Goal: Check status: Check status

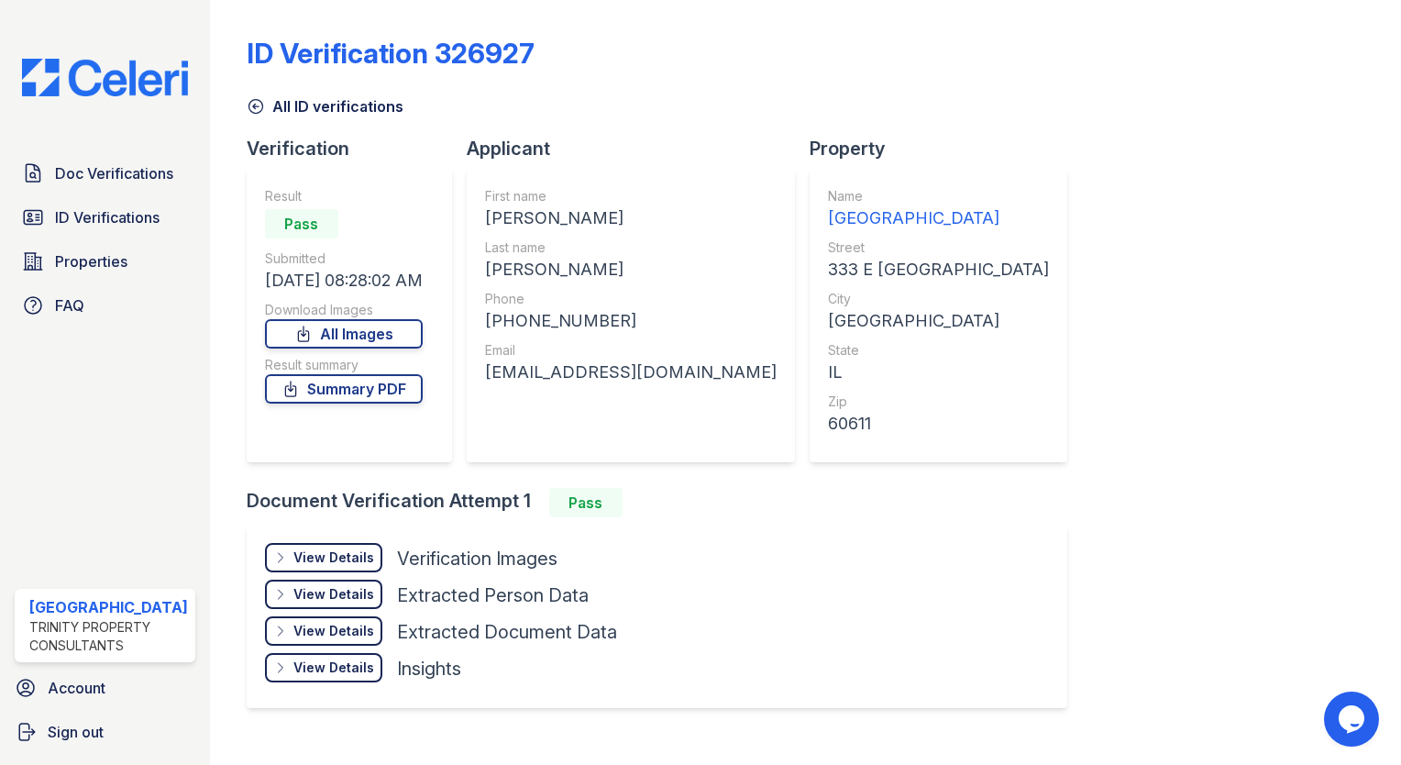
click at [1016, 171] on div "ID Verification 326927 All ID verifications Verification Result Pass Submitted …" at bounding box center [806, 370] width 1118 height 726
drag, startPoint x: 519, startPoint y: 48, endPoint x: 414, endPoint y: 53, distance: 105.6
click at [414, 53] on div "ID Verification 326927" at bounding box center [391, 53] width 288 height 33
drag, startPoint x: 414, startPoint y: 53, endPoint x: 822, endPoint y: 42, distance: 408.2
click at [822, 42] on div "ID Verification 326927" at bounding box center [806, 61] width 1118 height 48
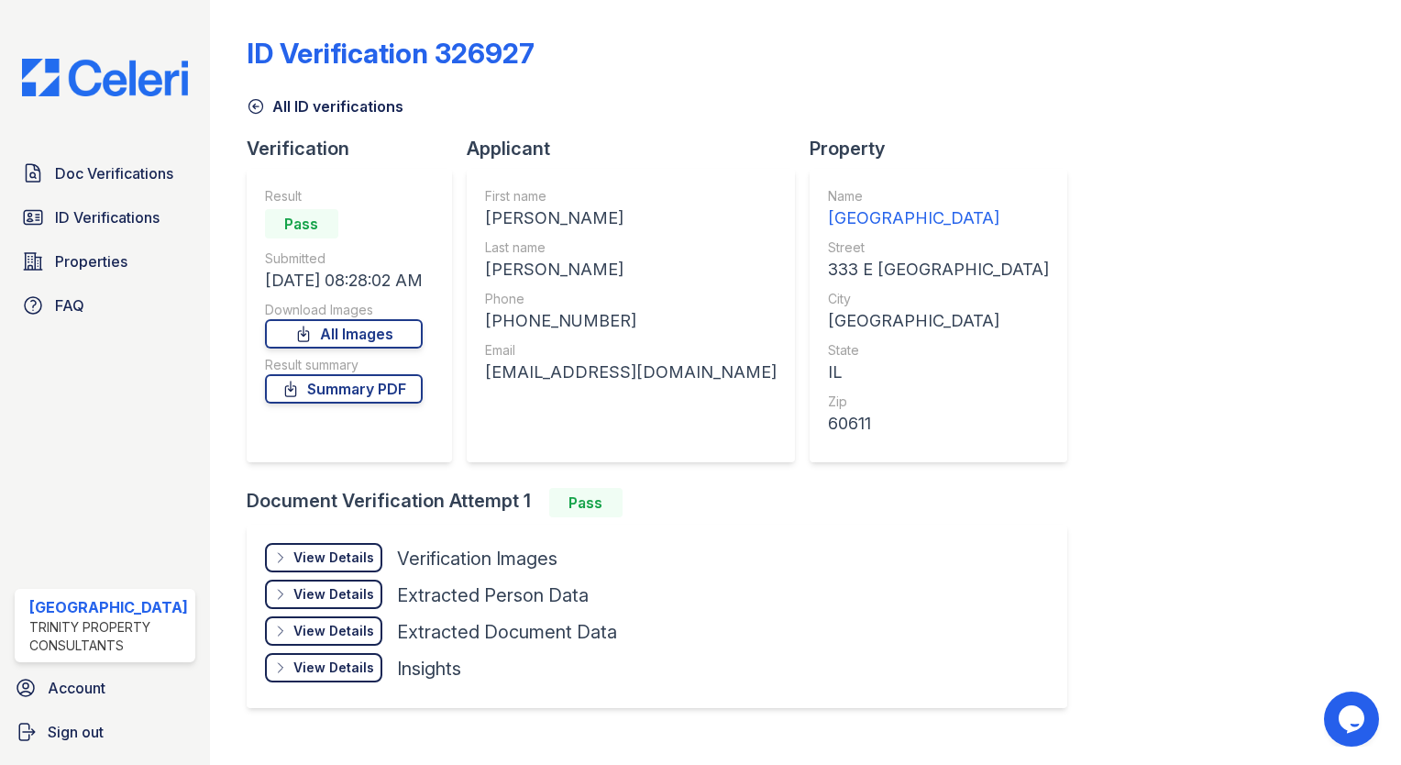
click at [792, 50] on div "ID Verification 326927" at bounding box center [806, 61] width 1118 height 48
click at [116, 214] on span "ID Verifications" at bounding box center [107, 217] width 105 height 22
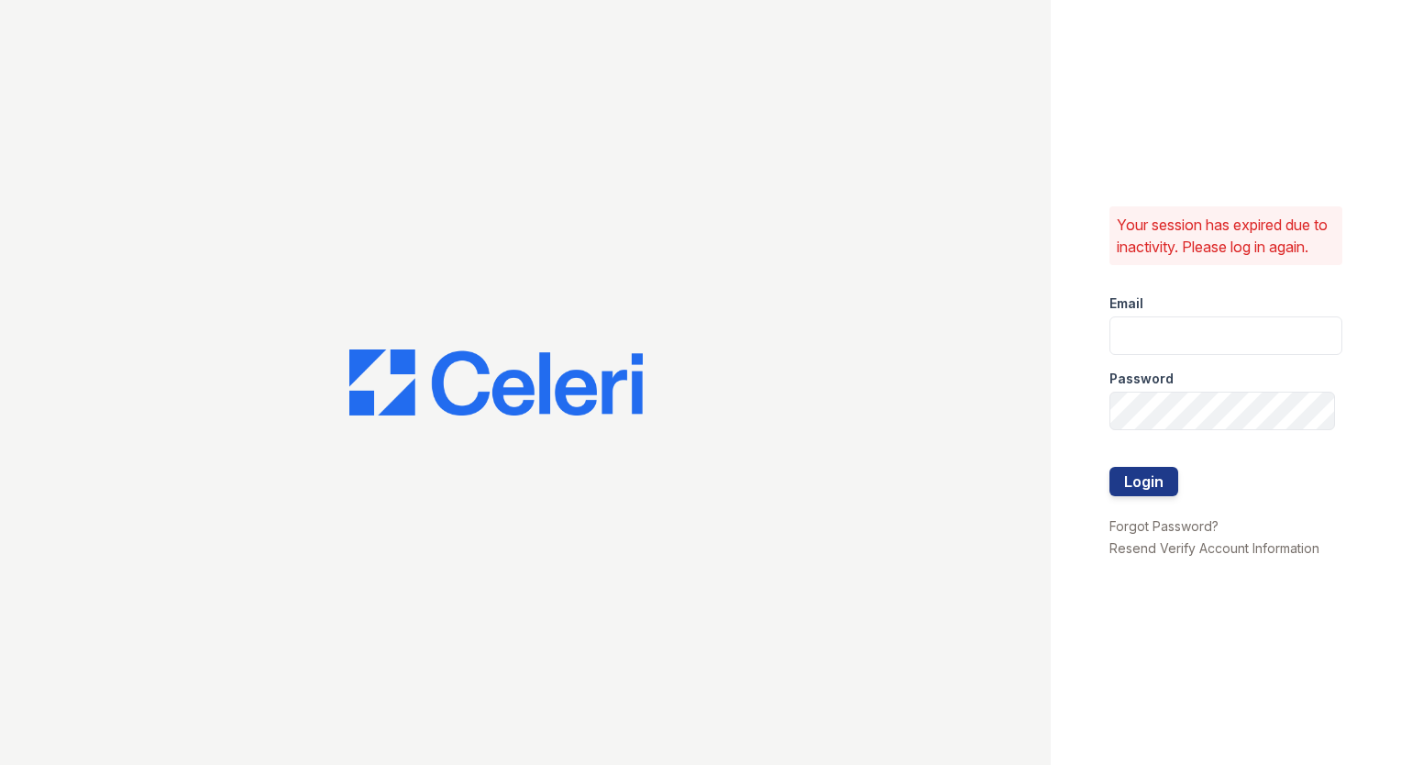
type input "arrivestreetervilleleasing@trinity-pm.com"
click at [1144, 488] on button "Login" at bounding box center [1144, 481] width 69 height 29
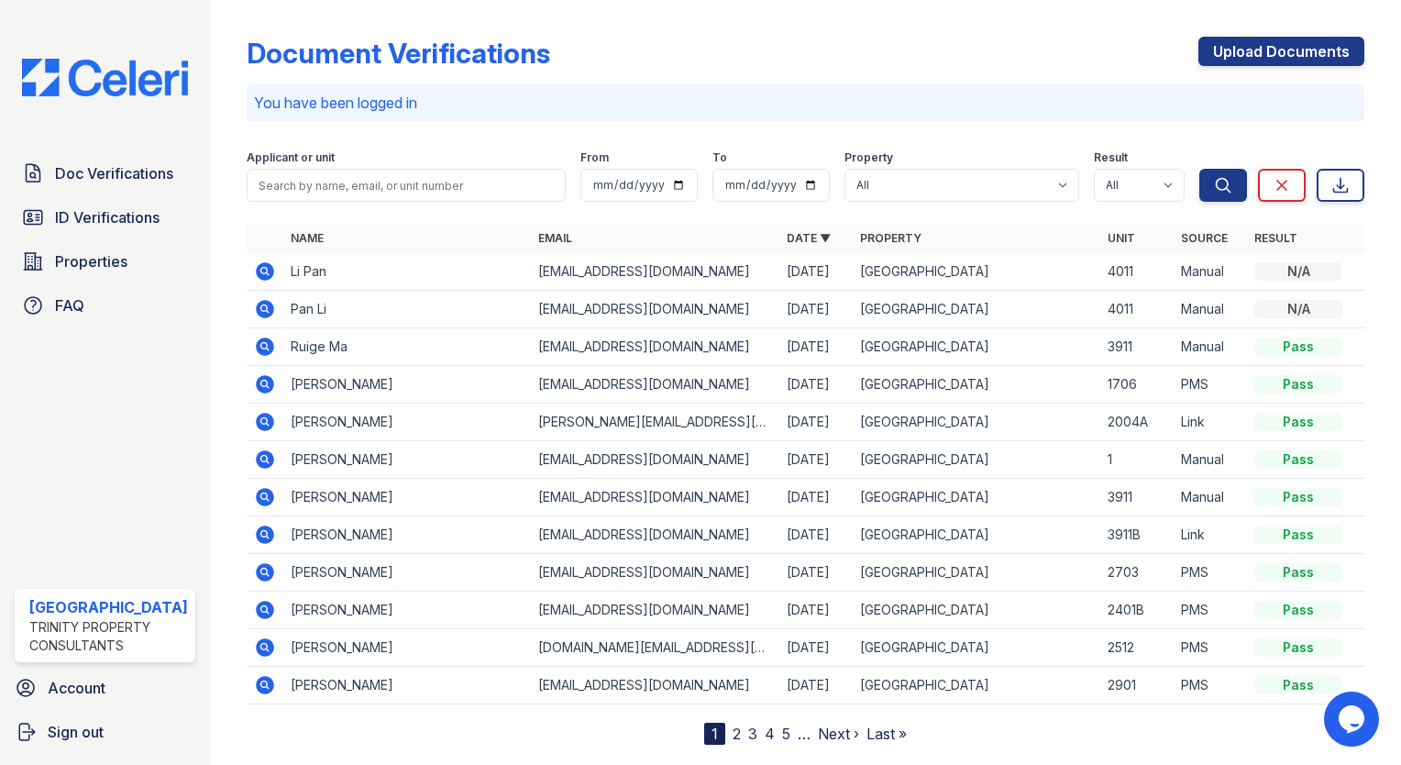
click at [957, 39] on div "Document Verifications Upload Documents" at bounding box center [806, 61] width 1118 height 48
click at [45, 206] on link "ID Verifications" at bounding box center [105, 217] width 181 height 37
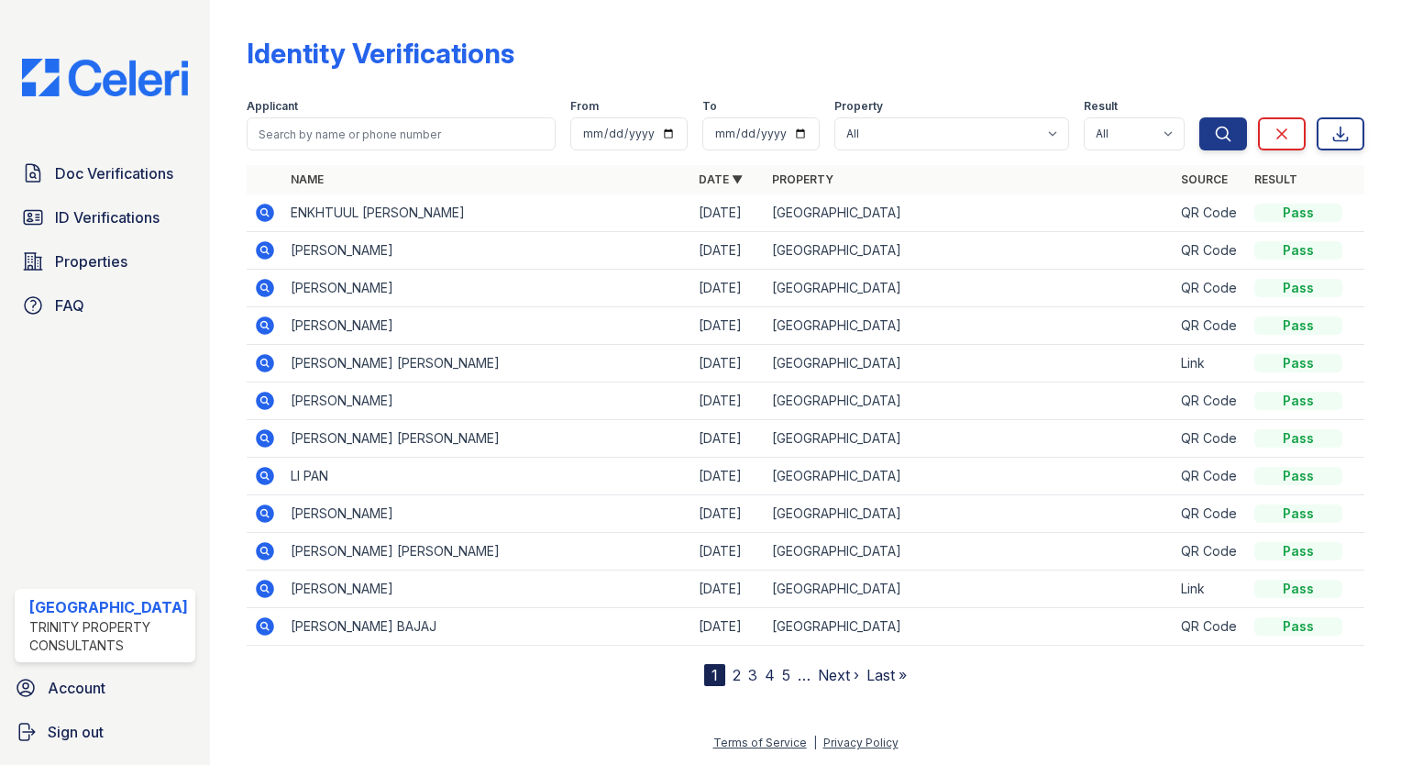
click at [45, 206] on link "ID Verifications" at bounding box center [105, 217] width 181 height 37
click at [114, 199] on link "ID Verifications" at bounding box center [105, 217] width 181 height 37
click at [111, 206] on span "ID Verifications" at bounding box center [107, 217] width 105 height 22
click at [733, 672] on link "2" at bounding box center [737, 675] width 8 height 18
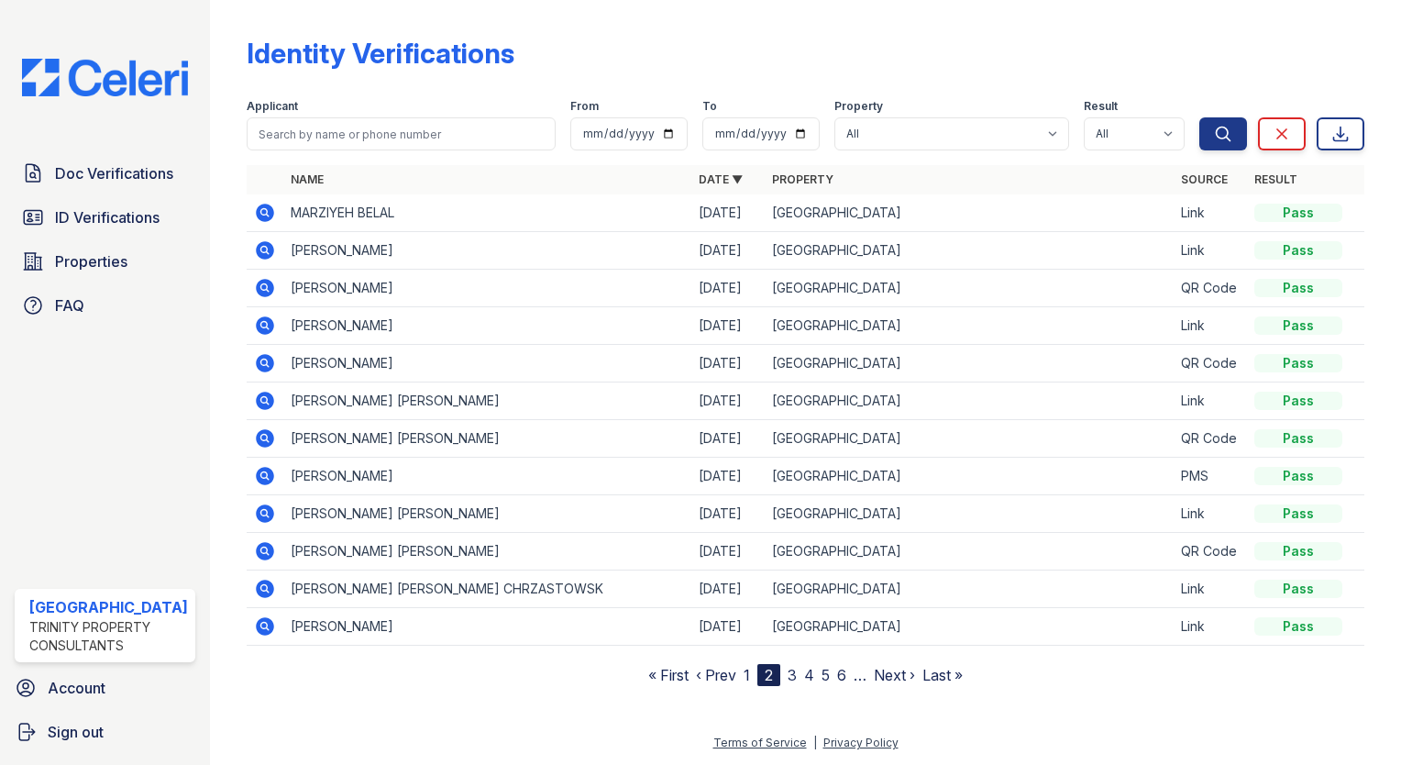
click at [261, 325] on icon at bounding box center [263, 324] width 5 height 5
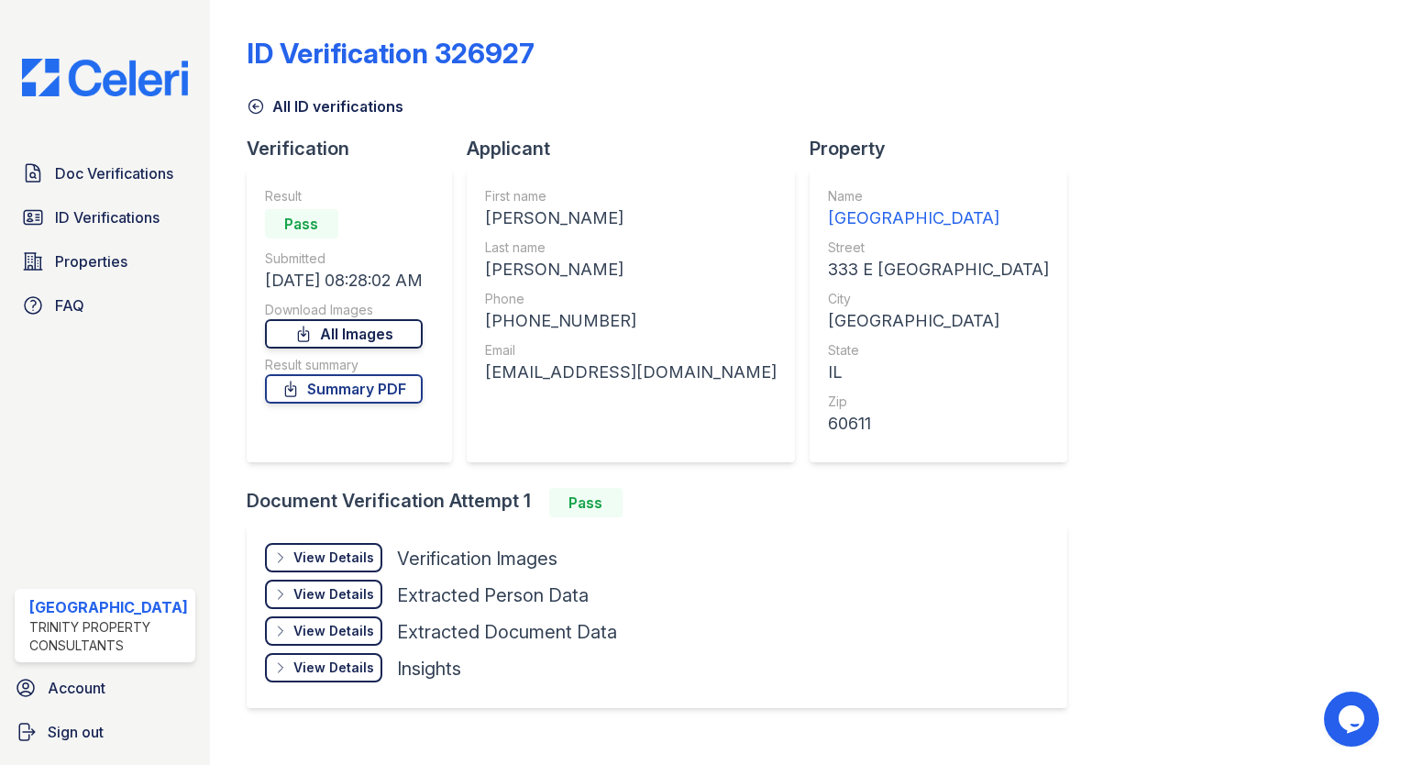
click at [309, 326] on icon at bounding box center [303, 334] width 18 height 18
click at [1317, 185] on div "ID Verification 326927 All ID verifications Verification Result Pass Submitted …" at bounding box center [806, 370] width 1118 height 726
click at [85, 206] on span "ID Verifications" at bounding box center [107, 217] width 105 height 22
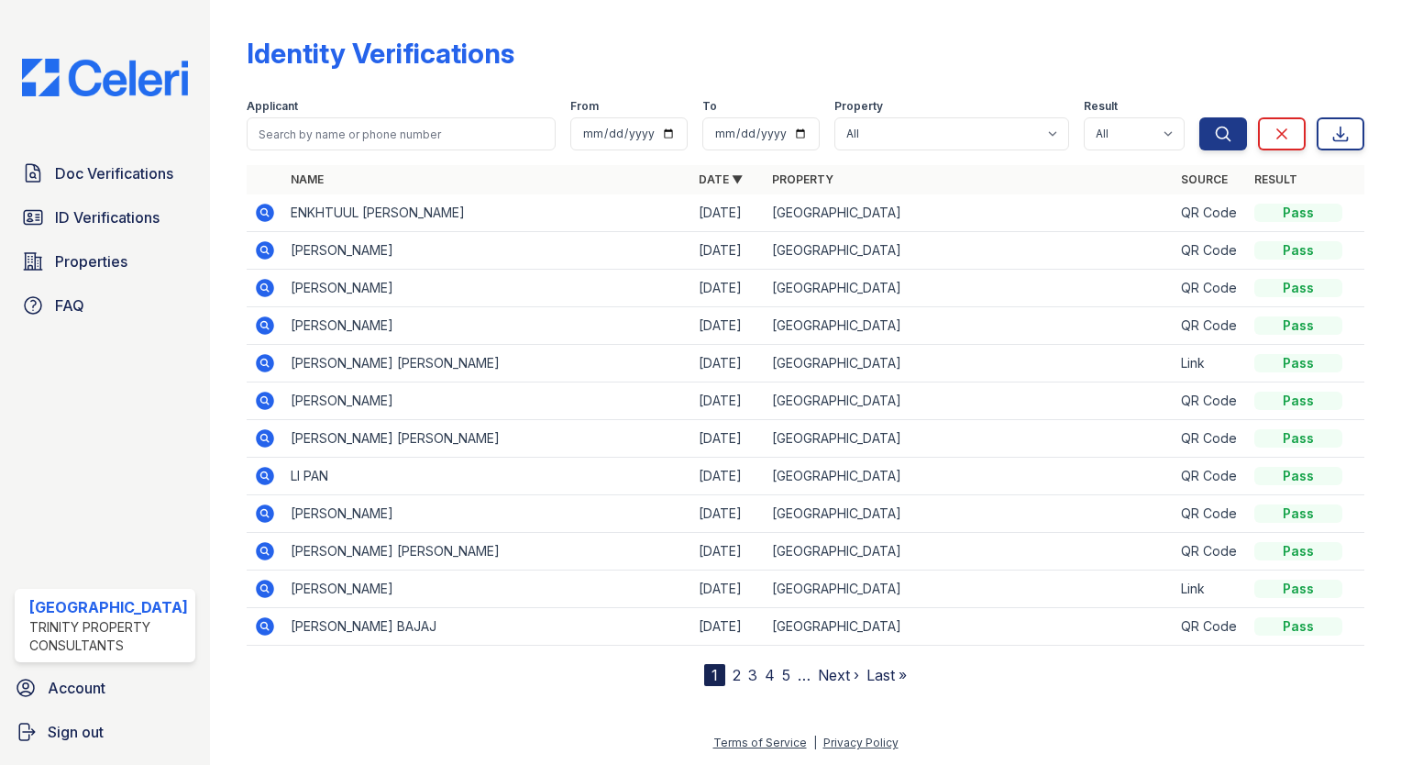
click at [733, 671] on link "2" at bounding box center [737, 675] width 8 height 18
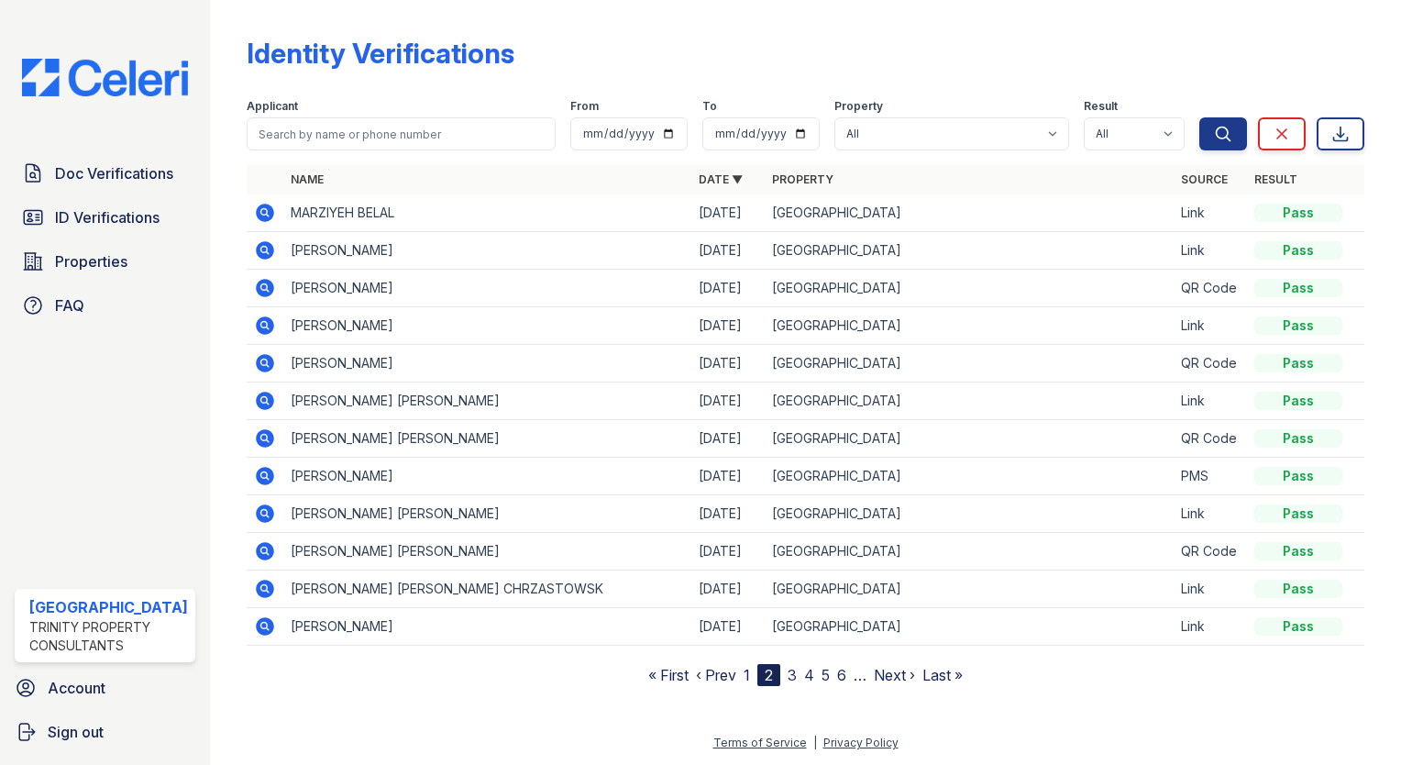
click at [261, 324] on icon at bounding box center [263, 324] width 5 height 5
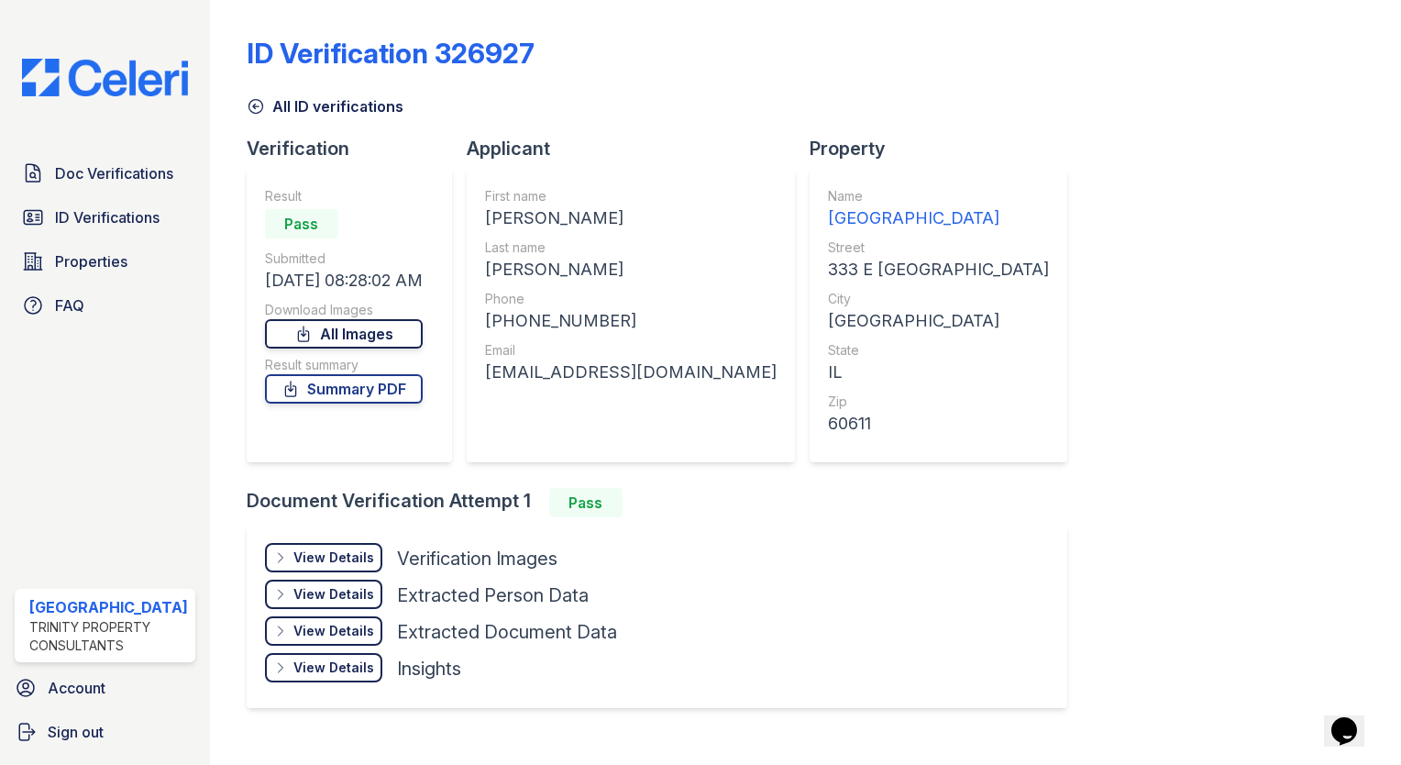
click at [349, 332] on link "All Images" at bounding box center [344, 333] width 158 height 29
drag, startPoint x: 1303, startPoint y: 167, endPoint x: 1289, endPoint y: 167, distance: 13.8
click at [1303, 167] on div "ID Verification 326927 All ID verifications Verification Result Pass Submitted …" at bounding box center [806, 370] width 1118 height 726
click at [111, 206] on span "ID Verifications" at bounding box center [107, 217] width 105 height 22
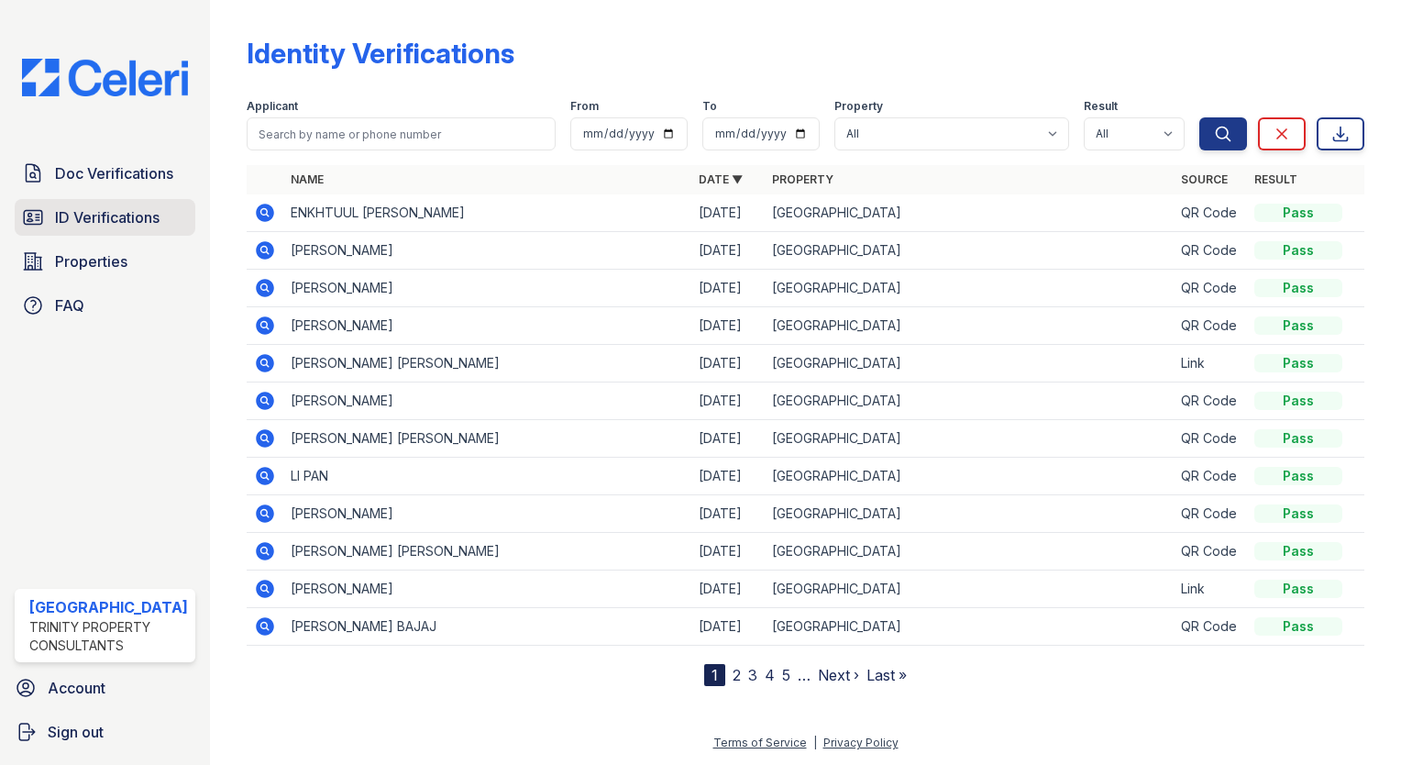
click at [144, 207] on span "ID Verifications" at bounding box center [107, 217] width 105 height 22
click at [147, 178] on span "Doc Verifications" at bounding box center [114, 173] width 118 height 22
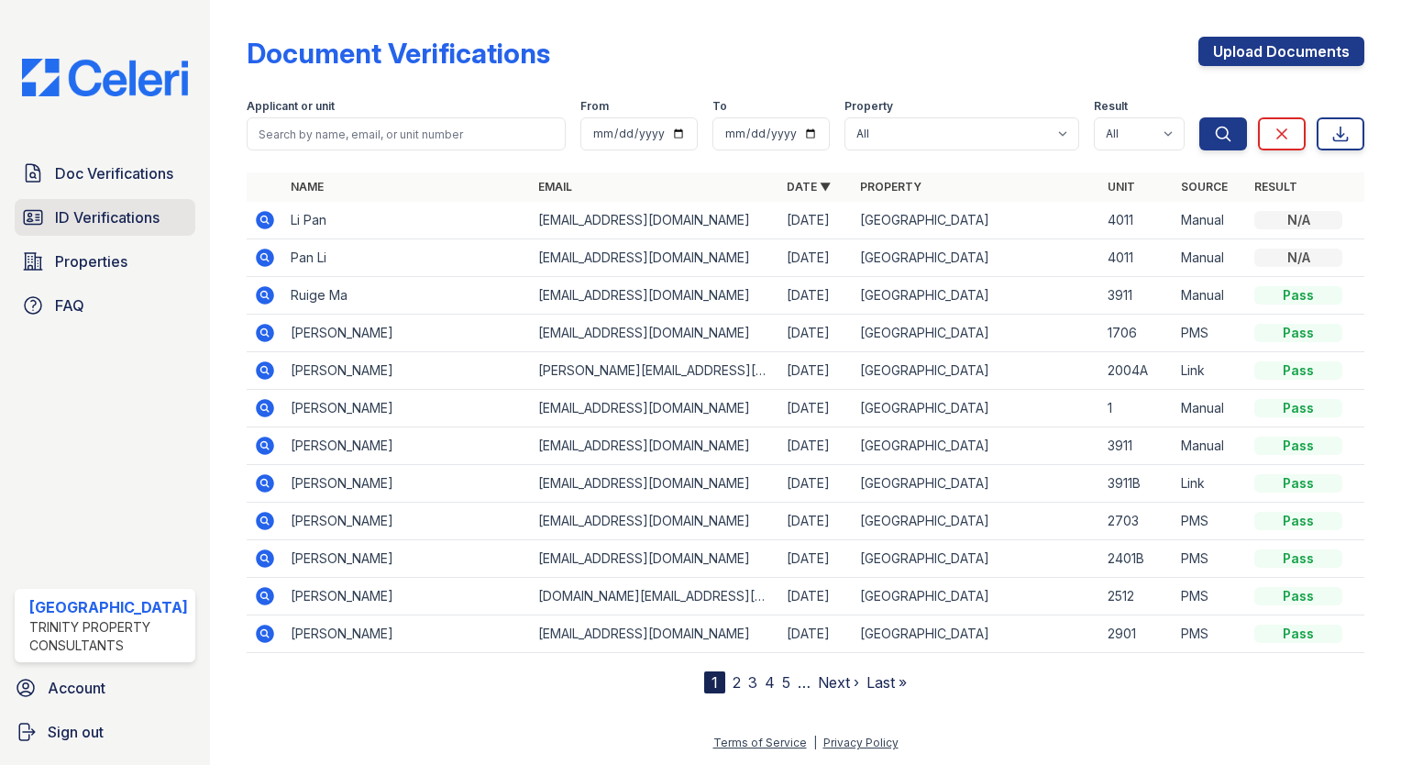
click at [143, 210] on span "ID Verifications" at bounding box center [107, 217] width 105 height 22
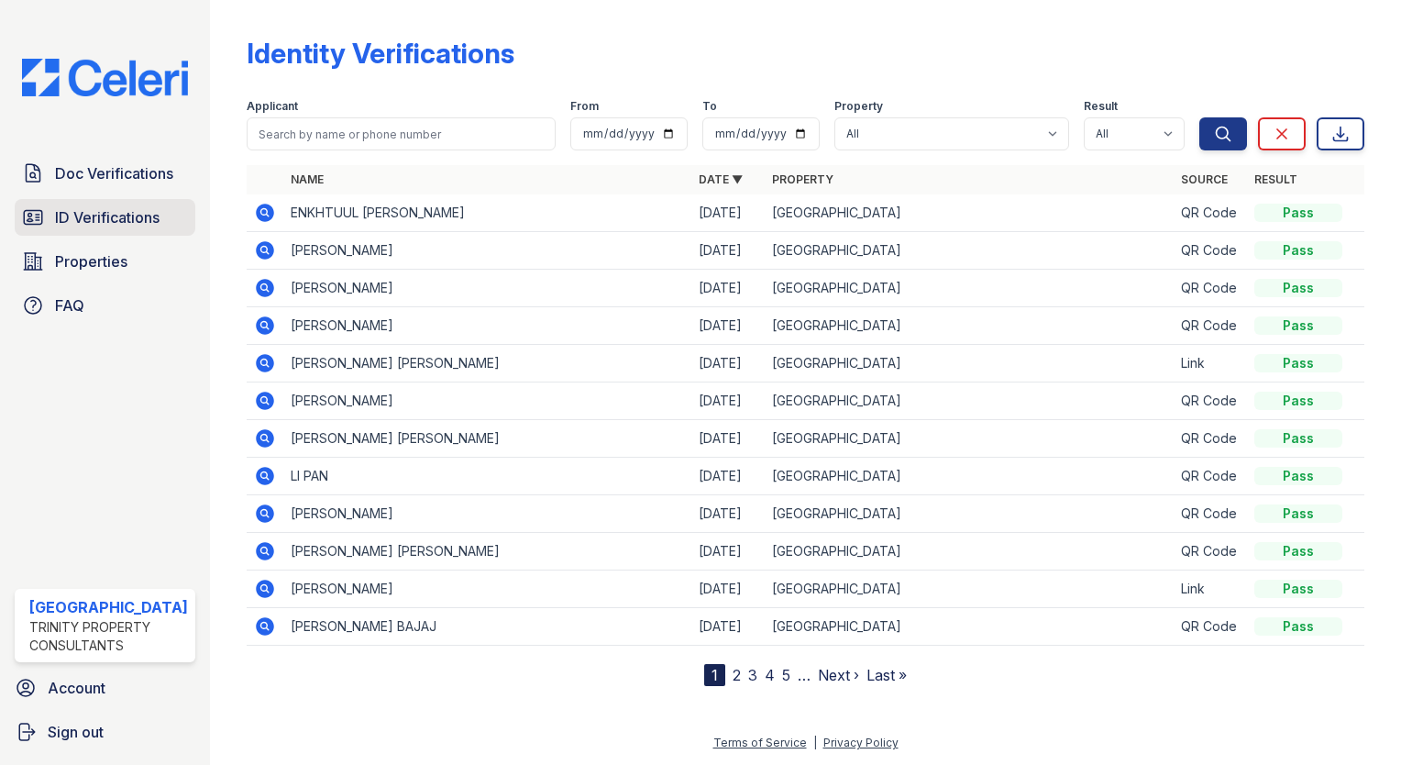
click at [145, 207] on span "ID Verifications" at bounding box center [107, 217] width 105 height 22
click at [146, 214] on span "ID Verifications" at bounding box center [107, 217] width 105 height 22
click at [739, 676] on nav "1 2 3 4 5 … Next › Last »" at bounding box center [805, 675] width 203 height 22
click at [735, 669] on link "2" at bounding box center [737, 675] width 8 height 18
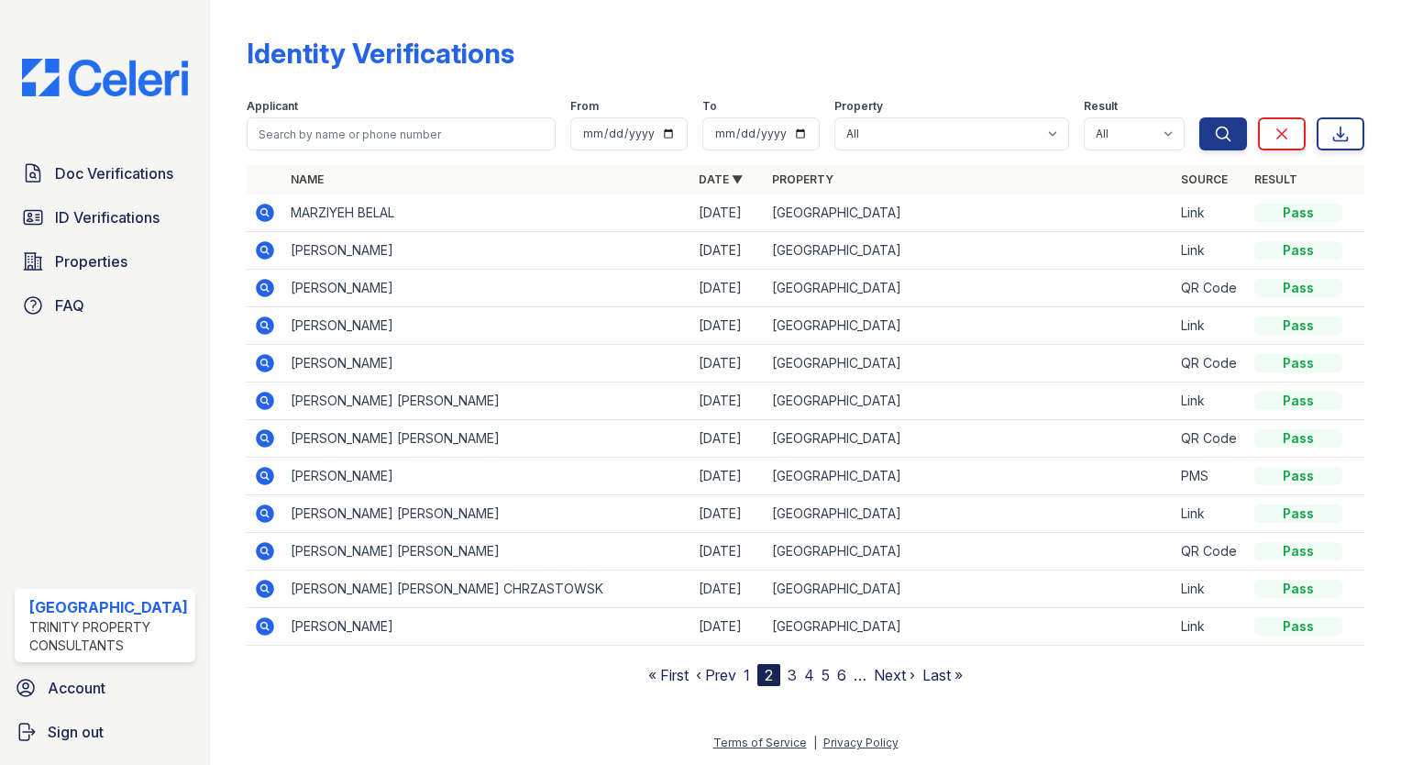
click at [261, 400] on icon at bounding box center [263, 399] width 5 height 5
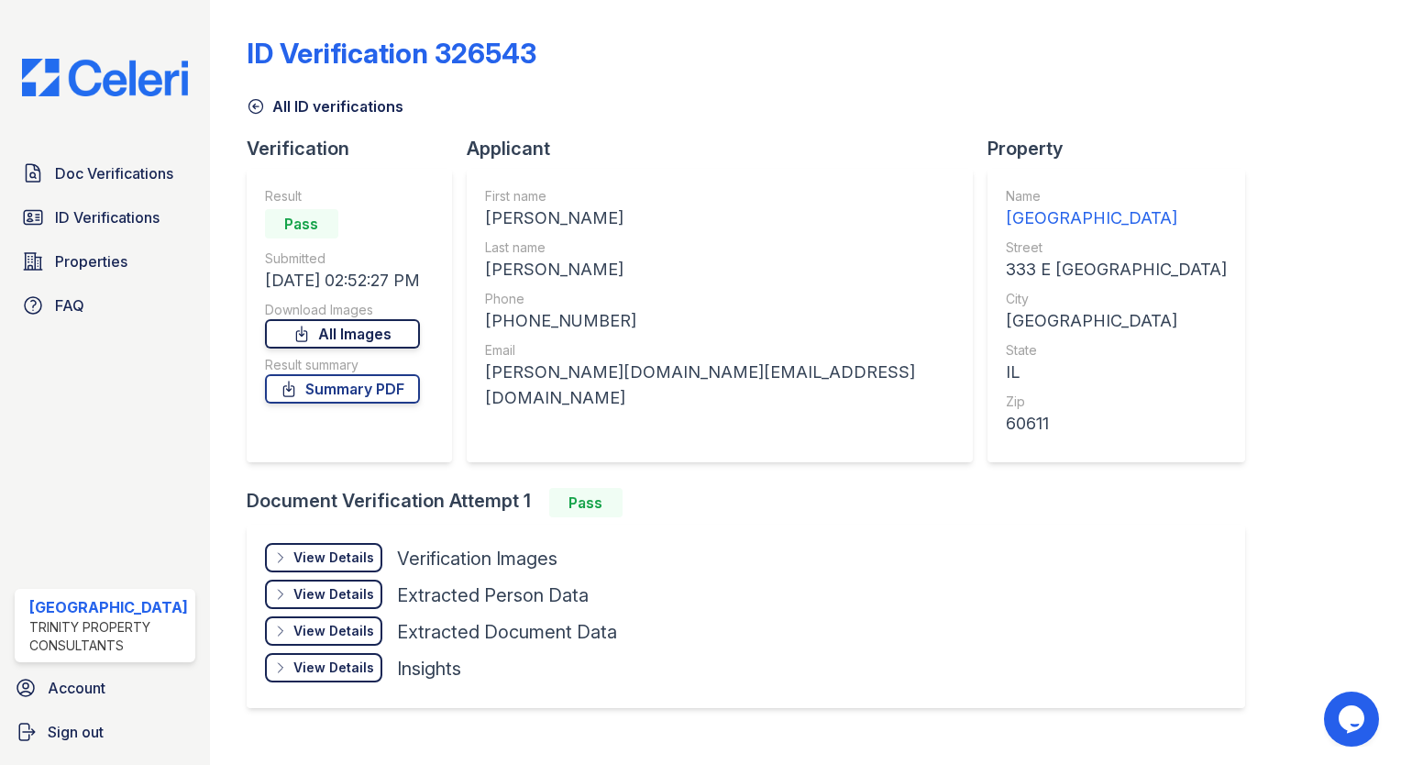
click at [286, 330] on link "All Images" at bounding box center [342, 333] width 155 height 29
click at [286, 333] on link "All Images" at bounding box center [342, 333] width 155 height 29
click at [1265, 115] on div "All ID verifications" at bounding box center [806, 100] width 1118 height 33
click at [392, 381] on link "Summary PDF" at bounding box center [342, 388] width 155 height 29
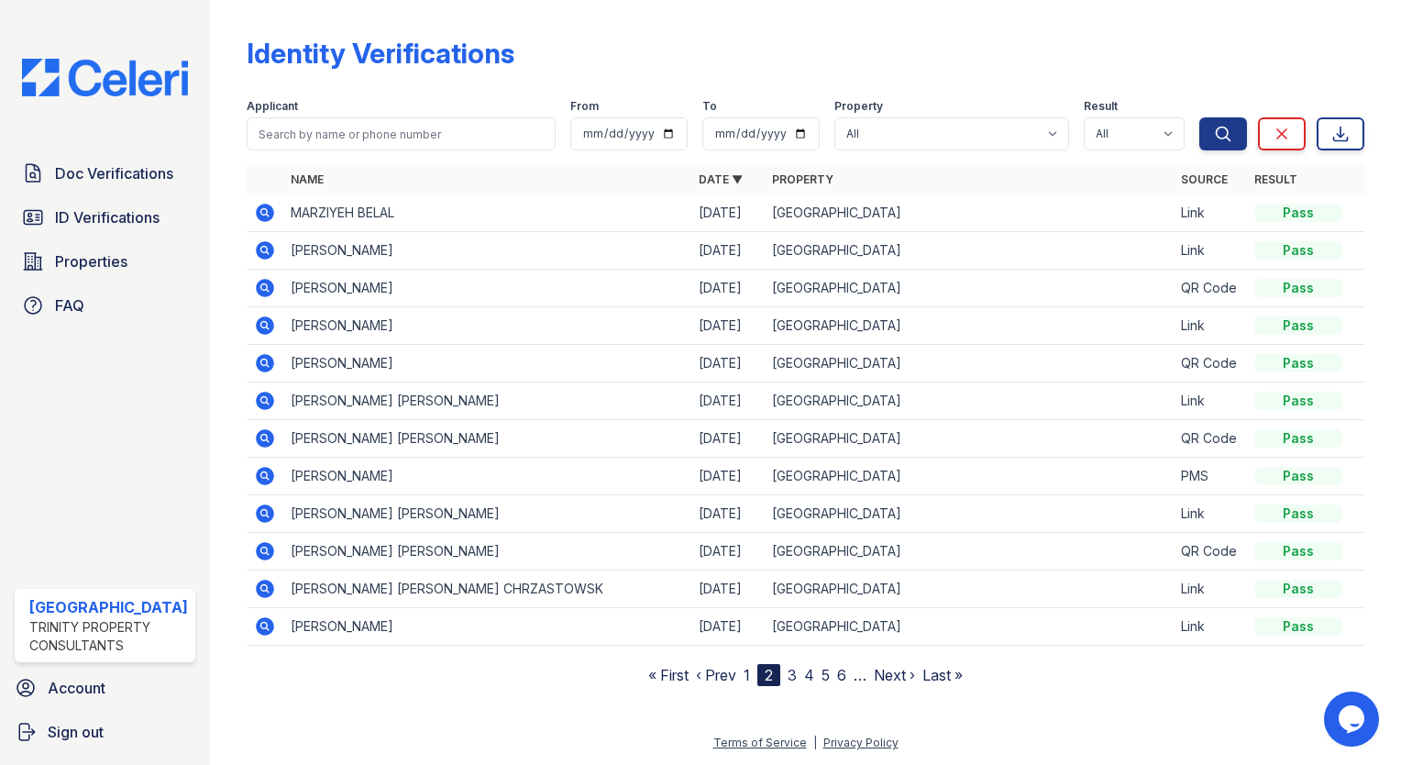
click at [256, 326] on icon at bounding box center [265, 325] width 18 height 18
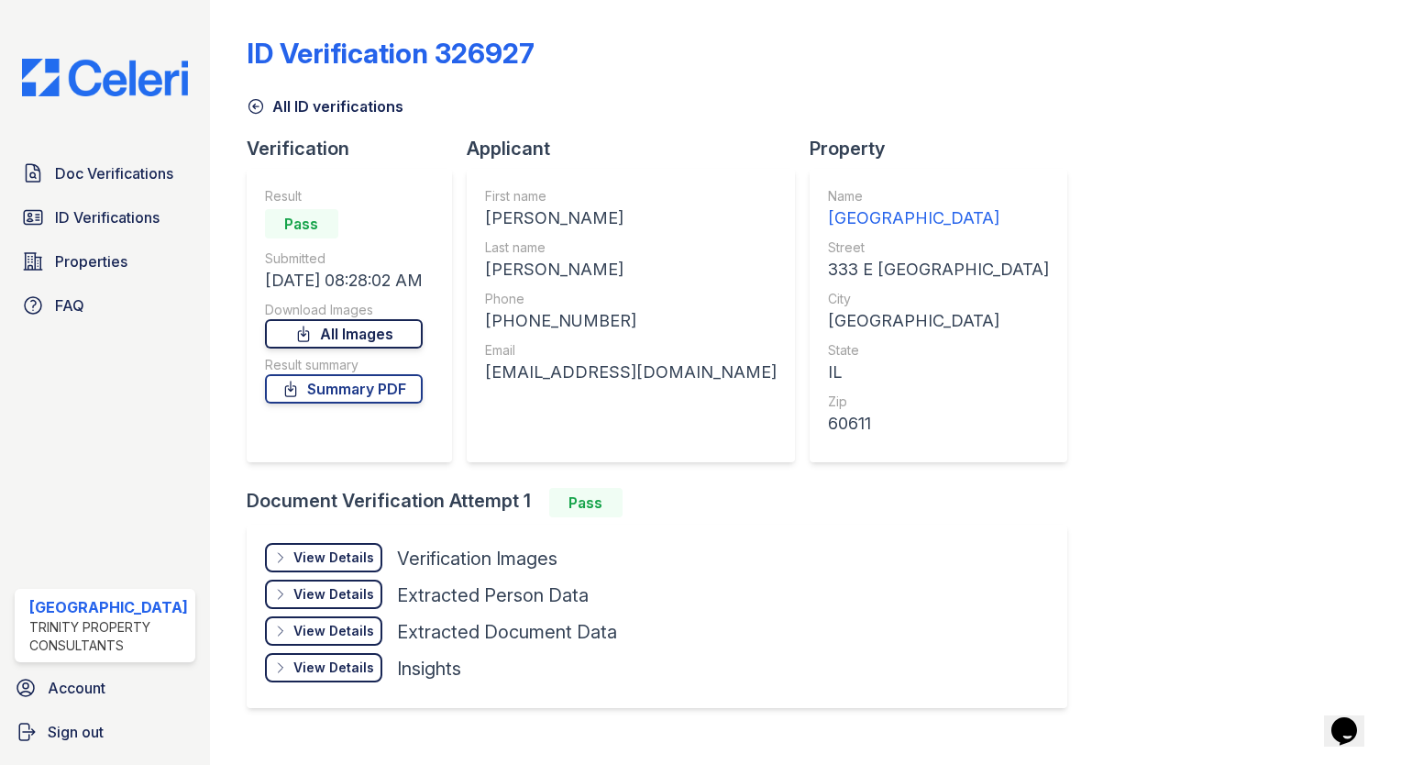
click at [329, 334] on link "All Images" at bounding box center [344, 333] width 158 height 29
drag, startPoint x: 1276, startPoint y: 204, endPoint x: 1284, endPoint y: 233, distance: 30.5
click at [1288, 229] on div "ID Verification 326927 All ID verifications Verification Result Pass Submitted …" at bounding box center [806, 370] width 1118 height 726
click at [294, 386] on icon at bounding box center [290, 388] width 10 height 15
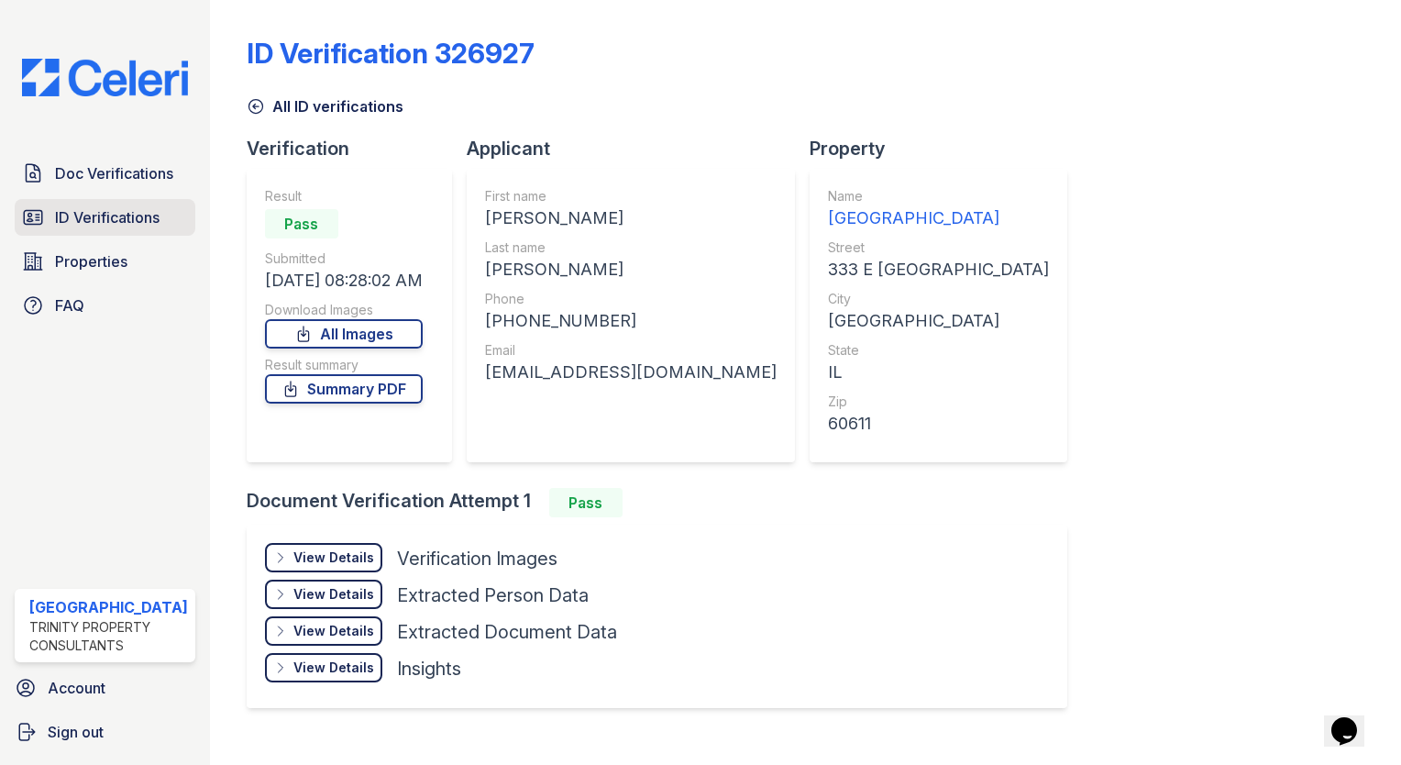
click at [105, 220] on span "ID Verifications" at bounding box center [107, 217] width 105 height 22
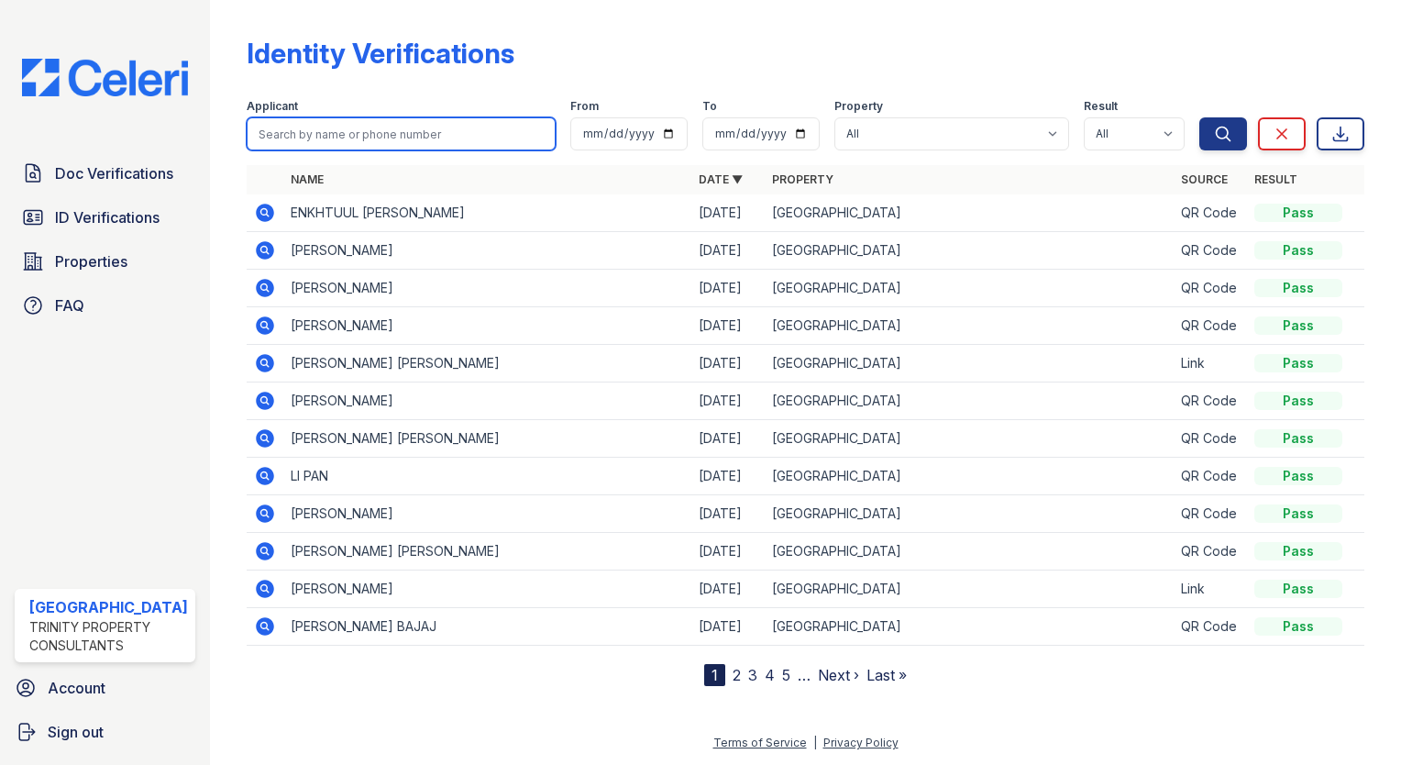
click at [352, 127] on input "search" at bounding box center [401, 133] width 309 height 33
type input "Elisa"
click at [1199, 117] on button "Search" at bounding box center [1223, 133] width 48 height 33
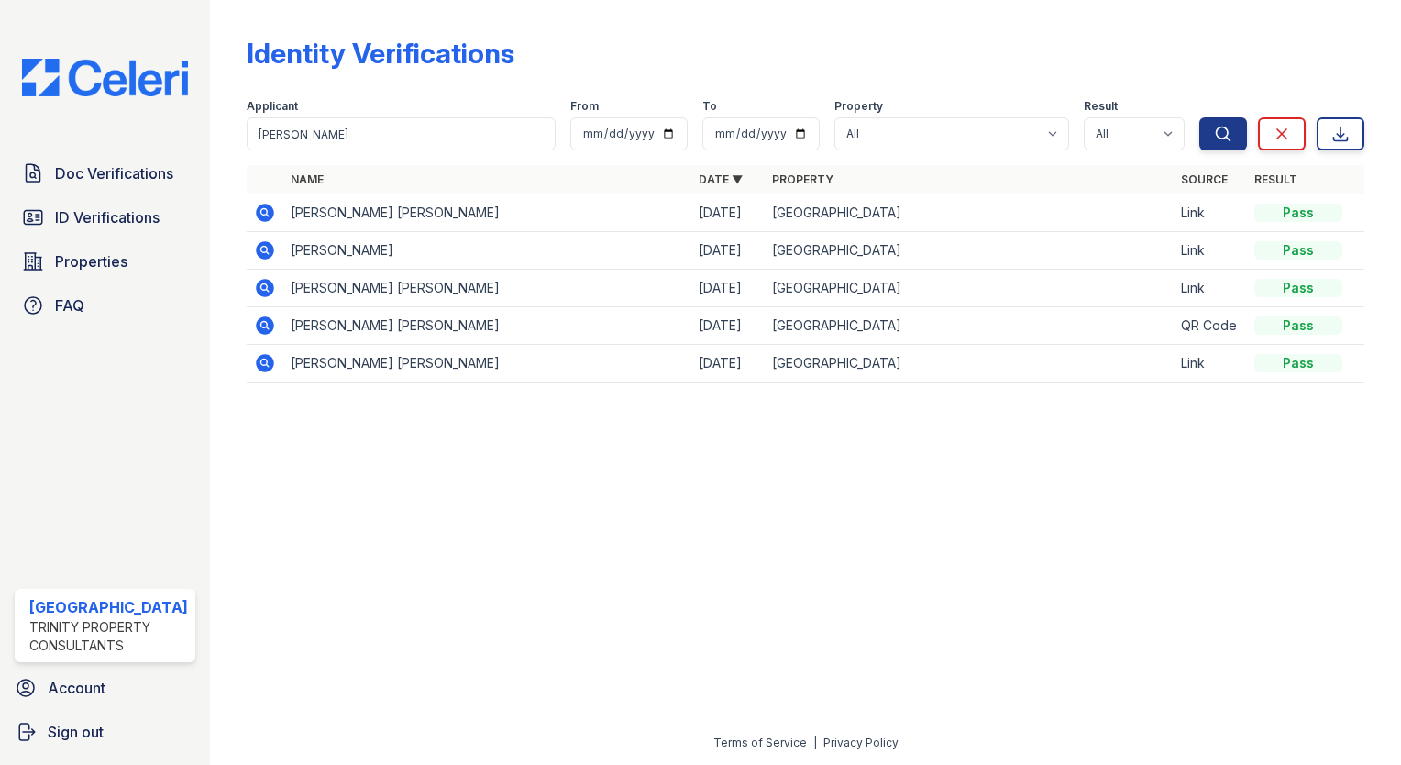
click at [254, 247] on icon at bounding box center [265, 250] width 22 height 22
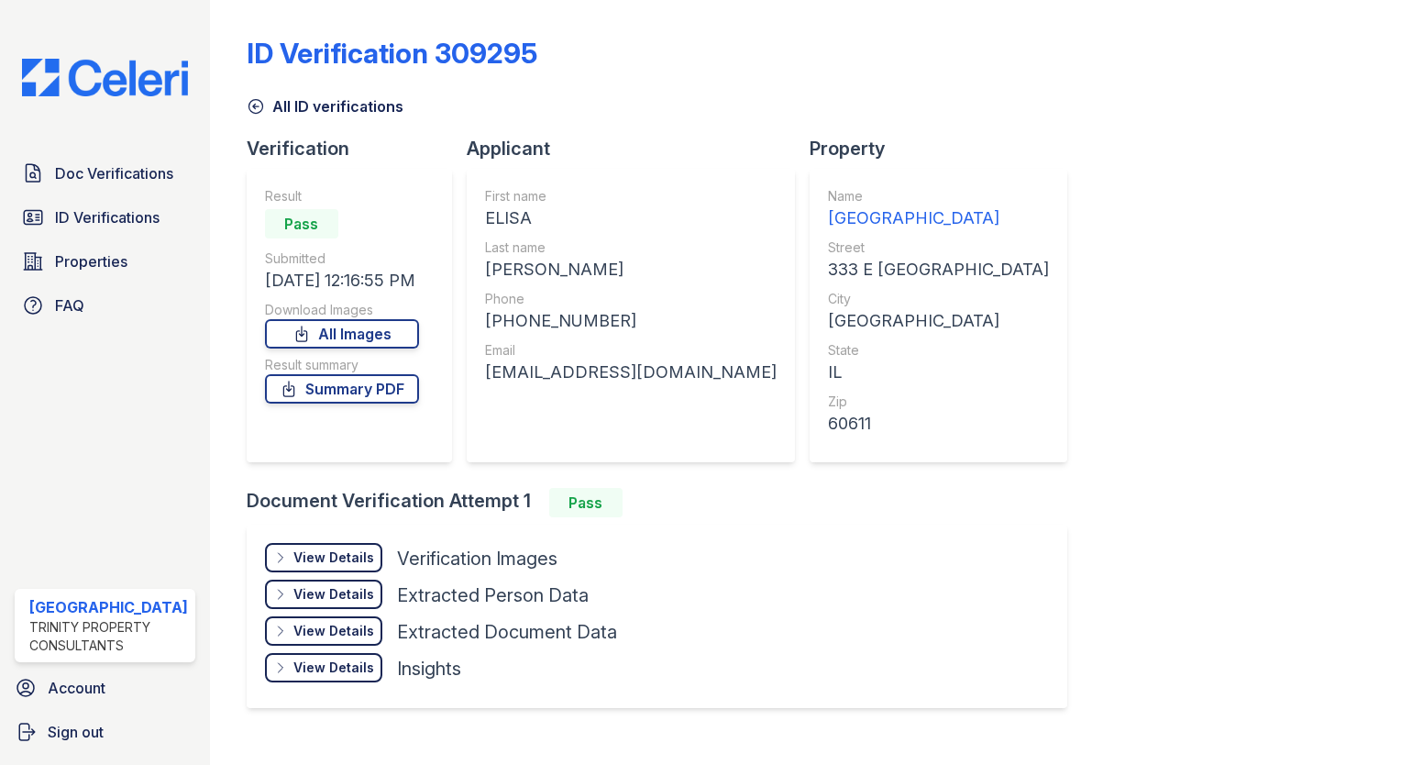
click at [247, 246] on div "Result Pass Submitted [DATE] 12:16:55 PM Download Images All Images Result summ…" at bounding box center [349, 315] width 205 height 293
click at [348, 335] on link "All Images" at bounding box center [342, 333] width 154 height 29
click at [1347, 68] on div "ID Verification 309295" at bounding box center [806, 61] width 1118 height 48
click at [85, 201] on link "ID Verifications" at bounding box center [105, 217] width 181 height 37
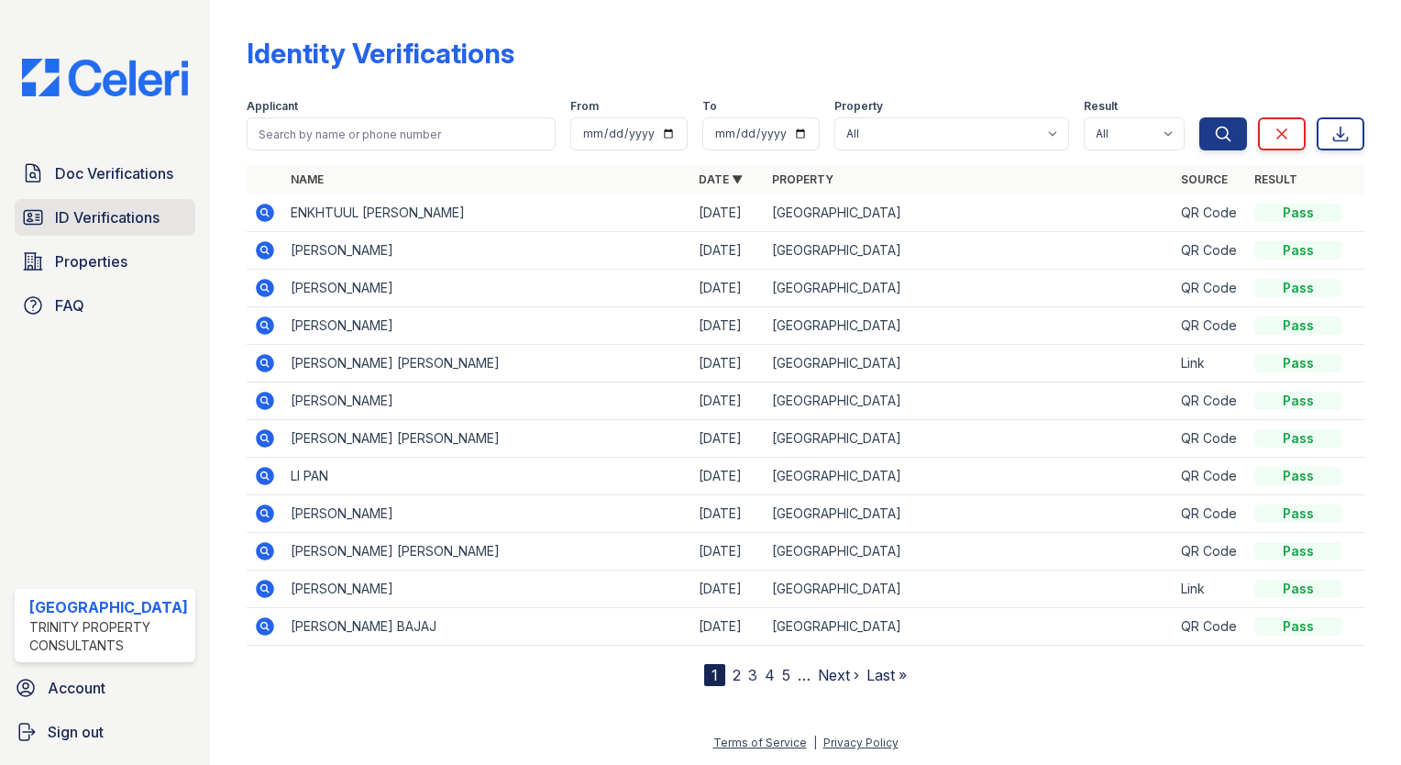
click at [100, 221] on span "ID Verifications" at bounding box center [107, 217] width 105 height 22
click at [130, 208] on span "ID Verifications" at bounding box center [107, 217] width 105 height 22
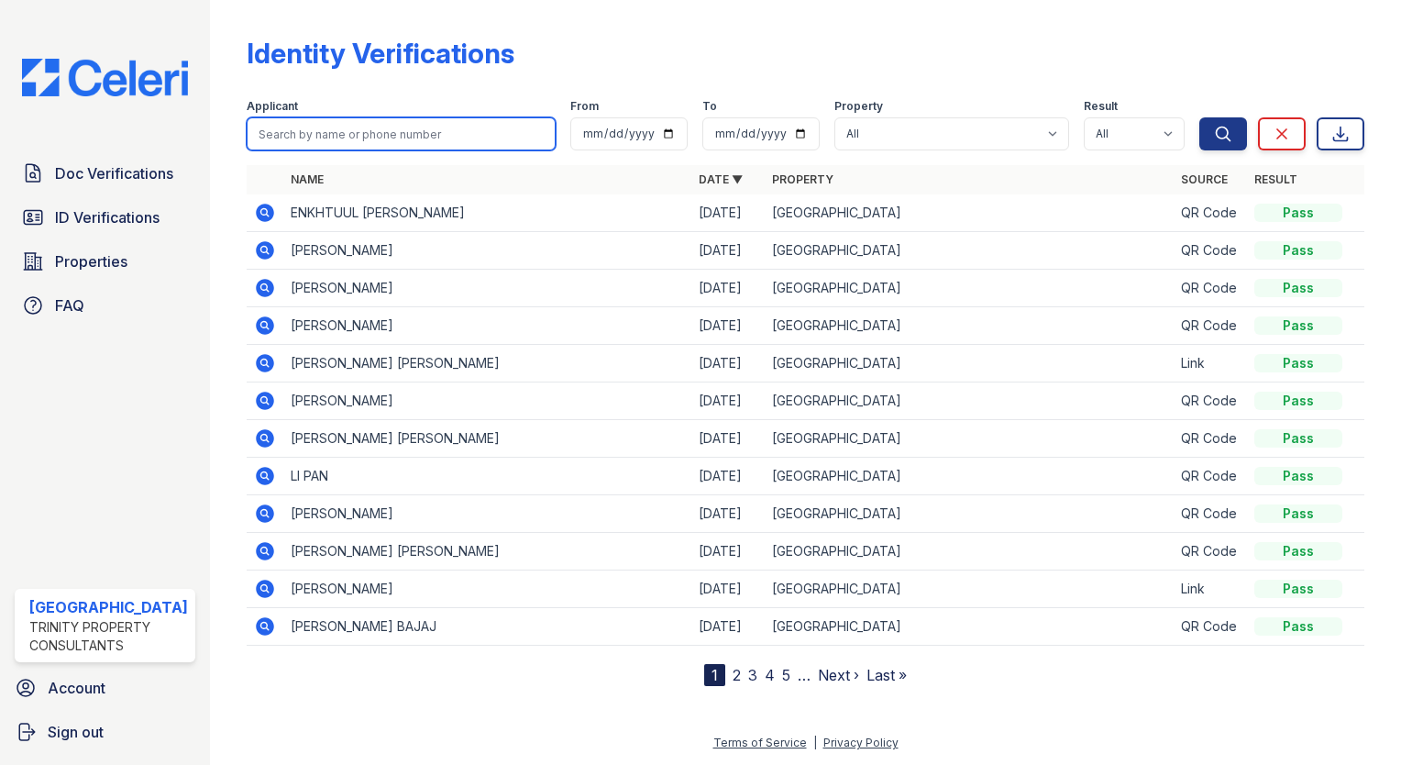
click at [310, 143] on input "search" at bounding box center [401, 133] width 309 height 33
click at [414, 73] on div "Identity Verifications" at bounding box center [806, 61] width 1118 height 48
click at [737, 672] on nav "1 2 3 4 5 … Next › Last »" at bounding box center [805, 675] width 203 height 22
click at [733, 672] on link "2" at bounding box center [737, 675] width 8 height 18
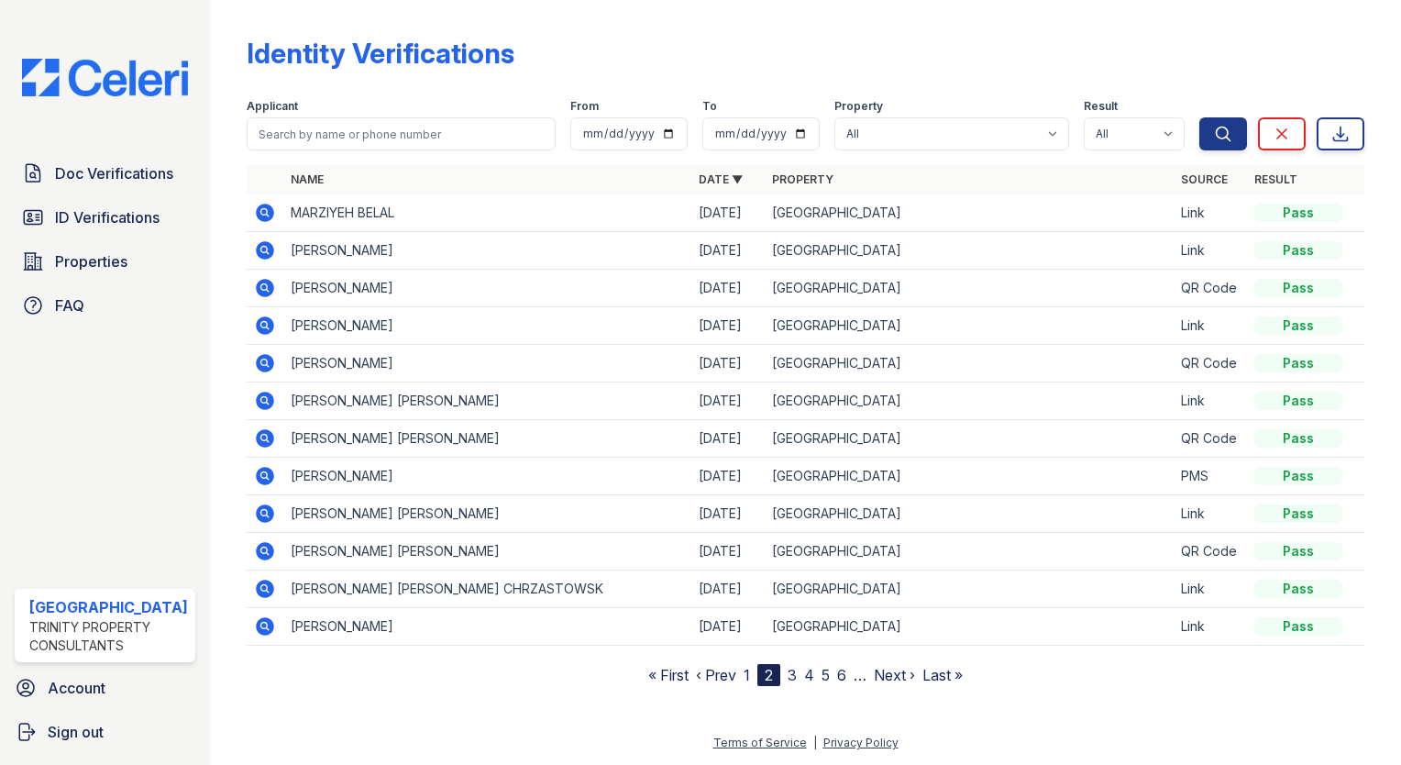
click at [260, 325] on icon at bounding box center [265, 325] width 18 height 18
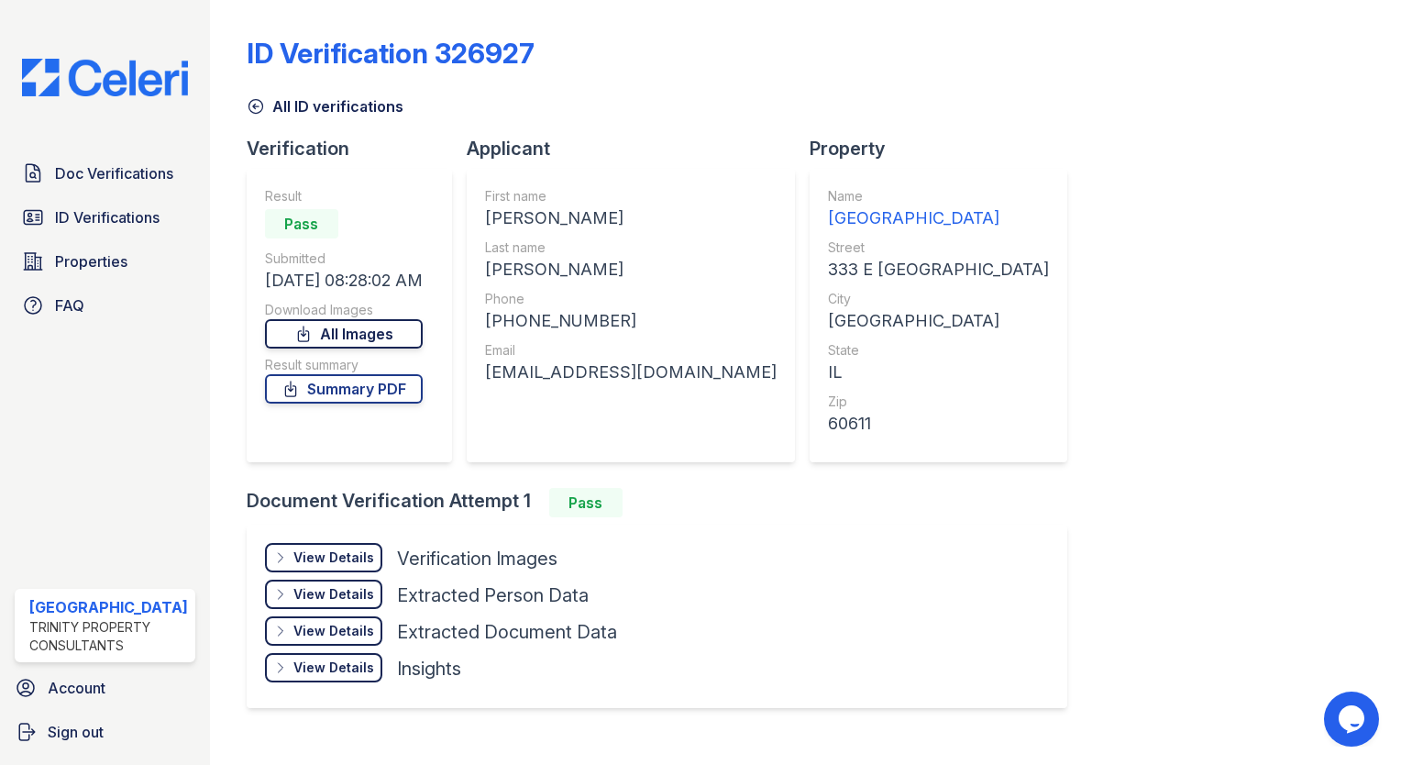
click at [290, 335] on link "All Images" at bounding box center [344, 333] width 158 height 29
click at [1269, 105] on div "All ID verifications" at bounding box center [806, 100] width 1118 height 33
click at [266, 380] on link "Summary PDF" at bounding box center [344, 388] width 158 height 29
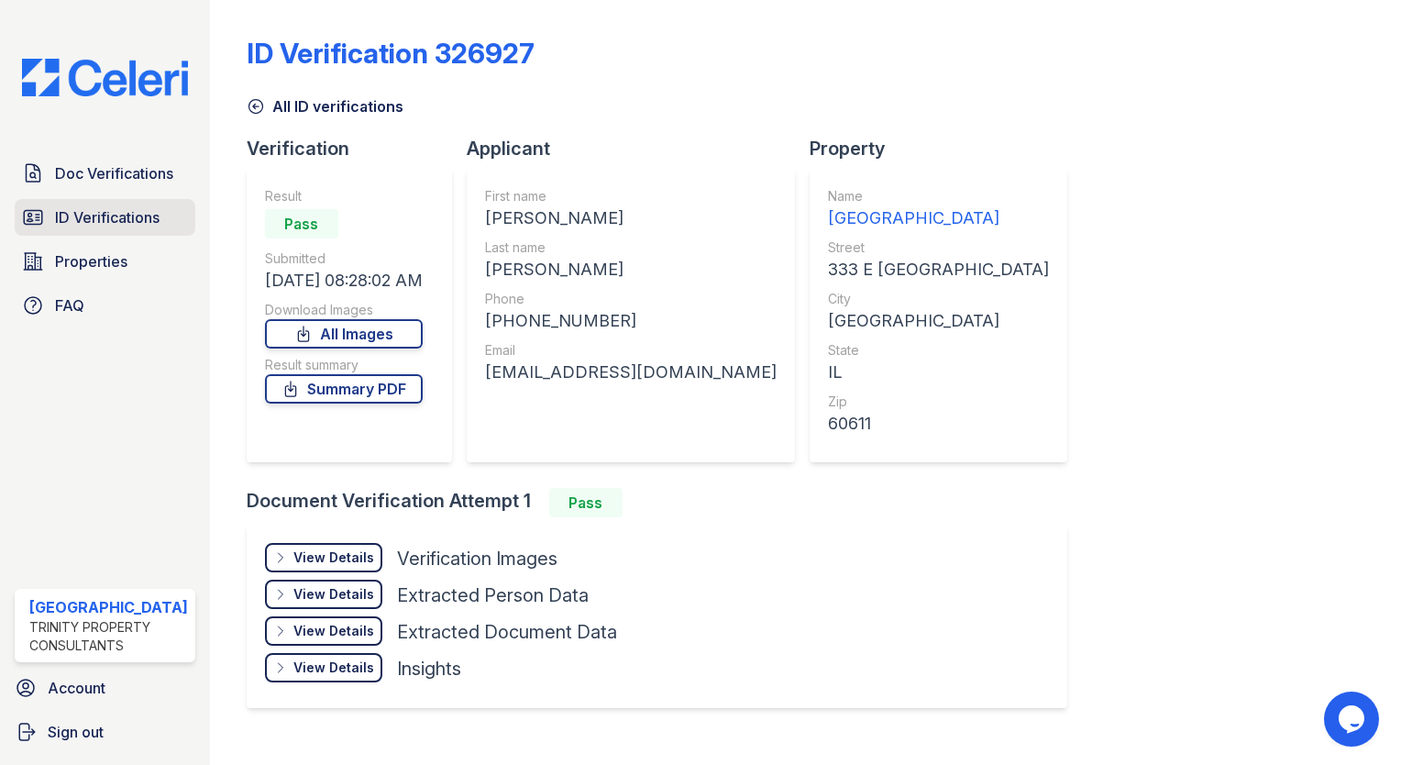
click at [112, 214] on span "ID Verifications" at bounding box center [107, 217] width 105 height 22
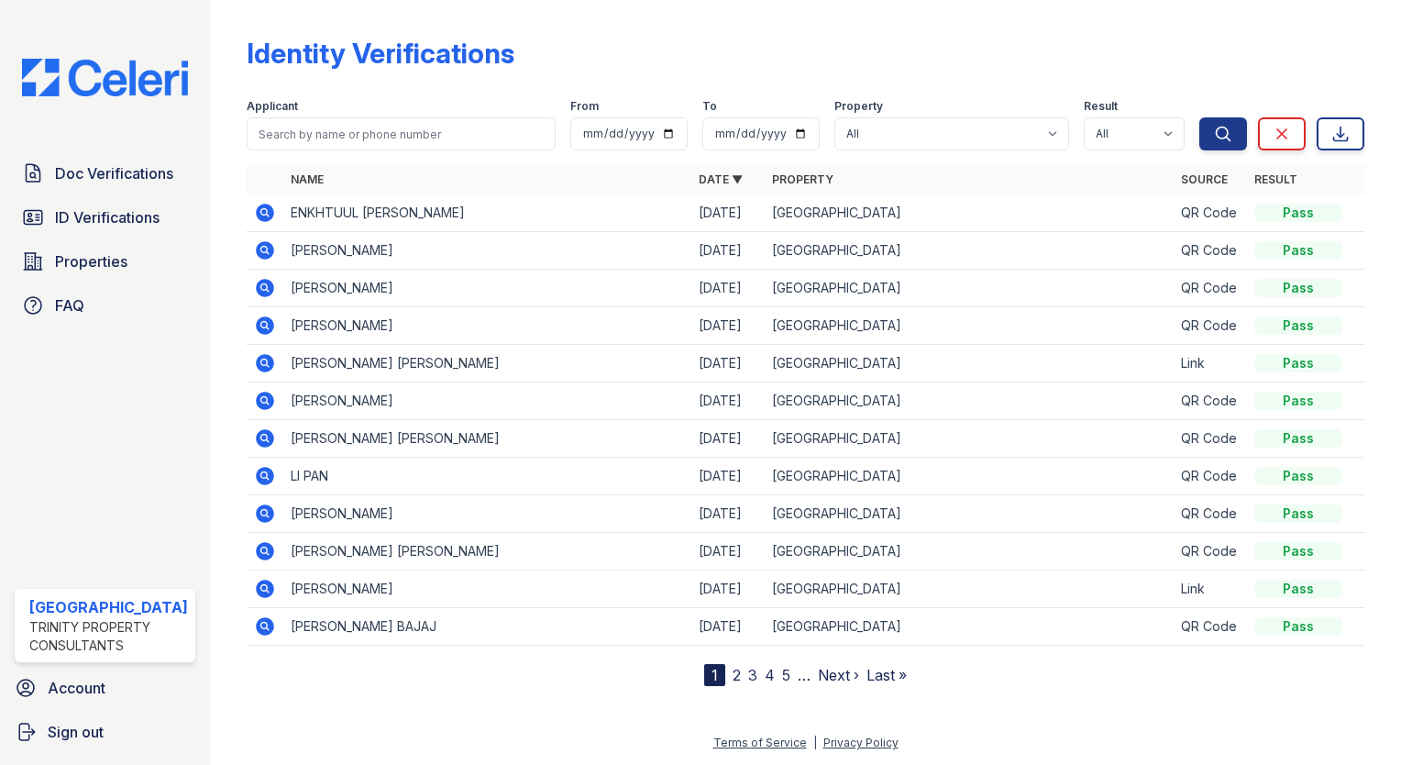
click at [737, 673] on nav "1 2 3 4 5 … Next › Last »" at bounding box center [805, 675] width 203 height 22
click at [737, 674] on nav "1 2 3 4 5 … Next › Last »" at bounding box center [805, 675] width 203 height 22
click at [733, 678] on link "2" at bounding box center [737, 675] width 8 height 18
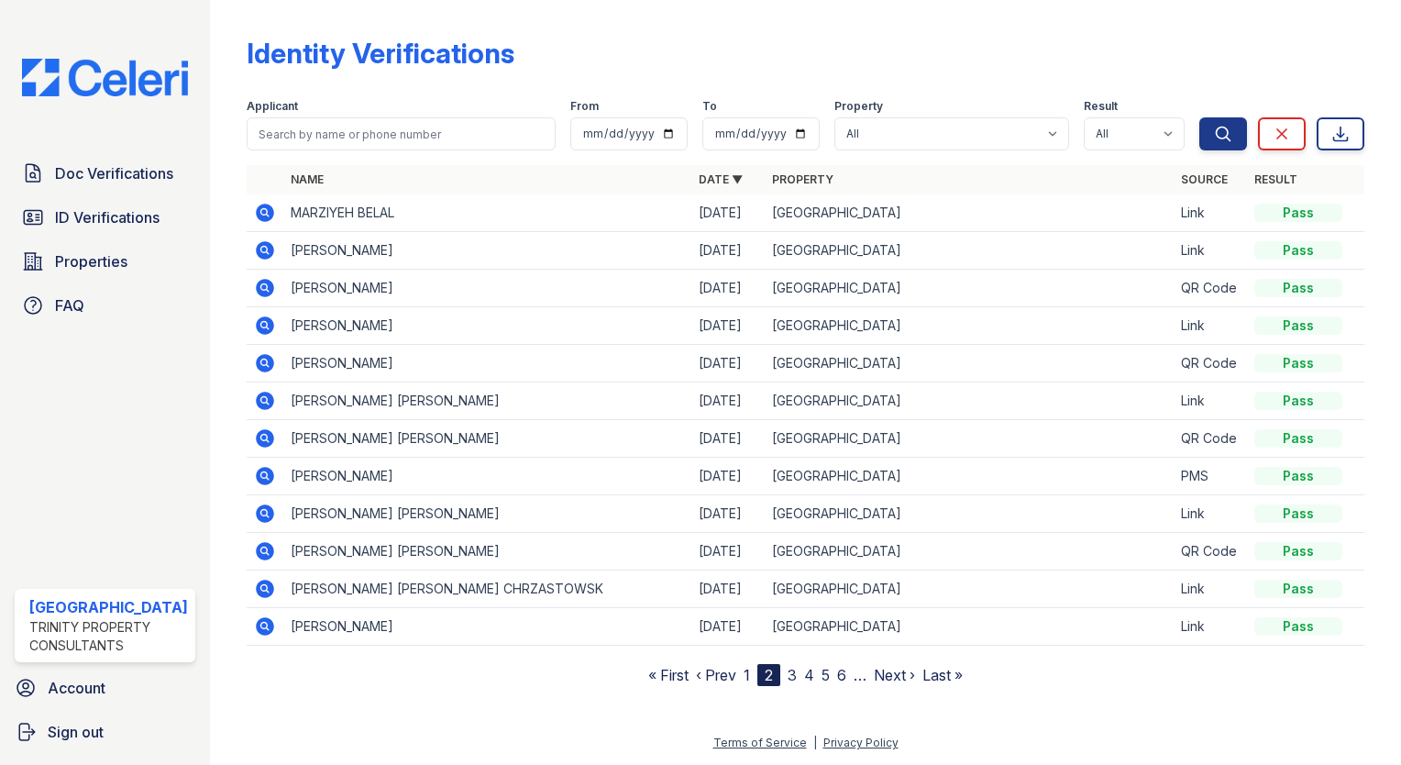
click at [247, 396] on td at bounding box center [265, 401] width 37 height 38
click at [258, 395] on icon at bounding box center [265, 401] width 22 height 22
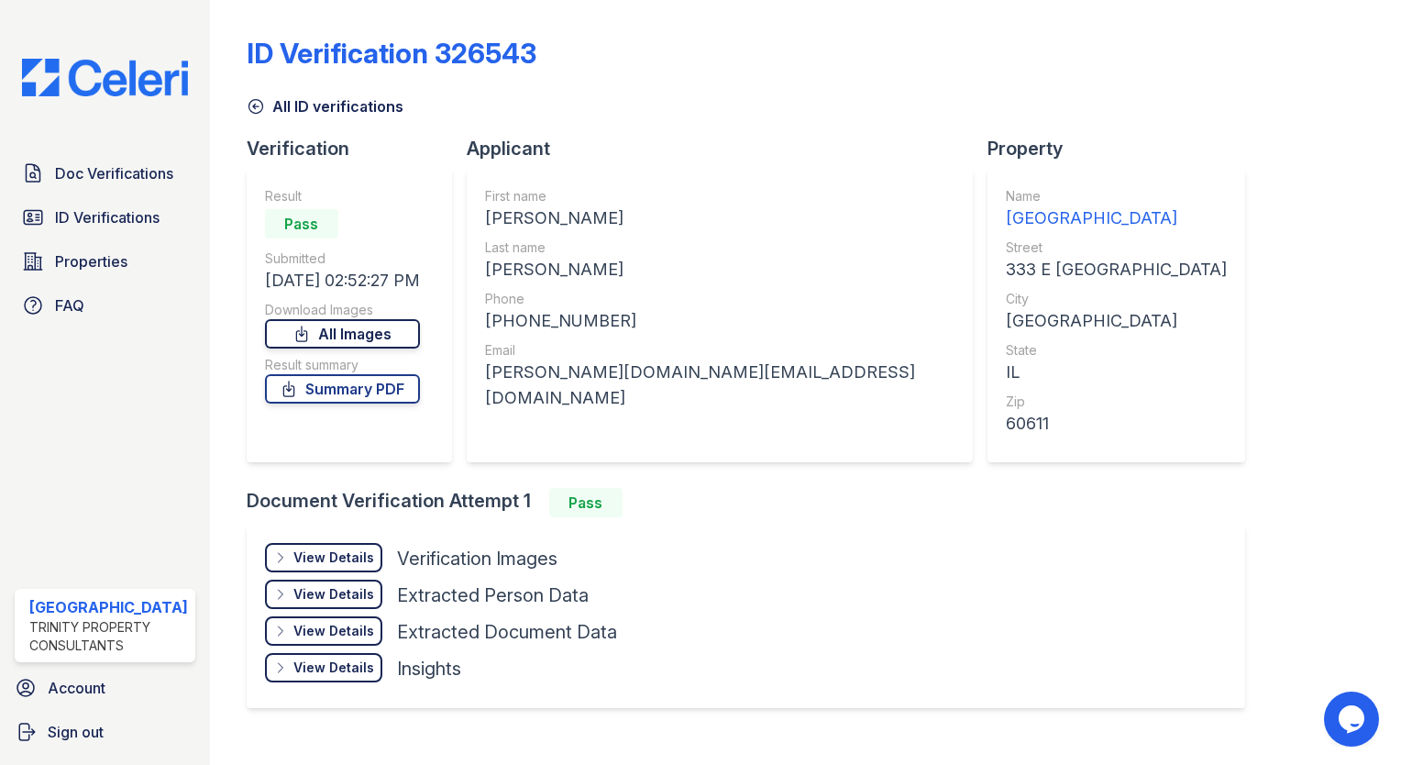
click at [311, 332] on icon at bounding box center [302, 334] width 18 height 18
click at [370, 384] on link "Summary PDF" at bounding box center [342, 388] width 155 height 29
click at [369, 383] on link "Summary PDF" at bounding box center [342, 388] width 155 height 29
